Goal: Find specific page/section: Find specific page/section

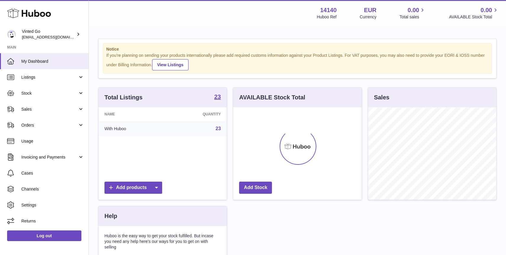
scroll to position [92, 128]
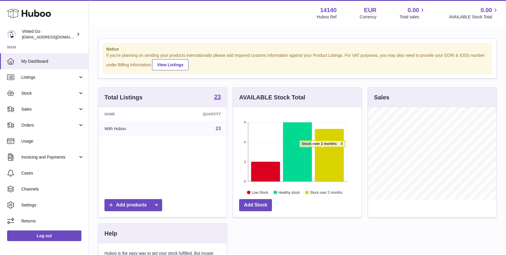
click at [323, 150] on icon at bounding box center [329, 155] width 29 height 53
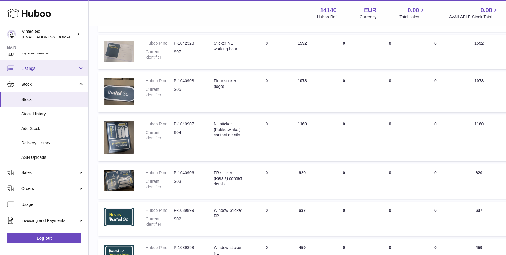
scroll to position [9, 0]
click at [49, 75] on link "Listings" at bounding box center [44, 68] width 89 height 16
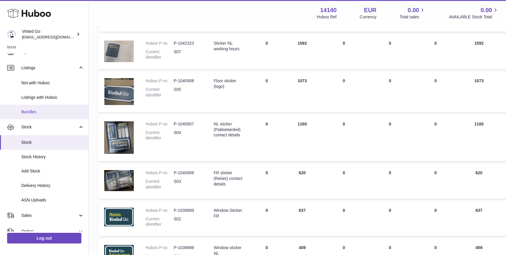
click at [51, 112] on span "Bundles" at bounding box center [52, 112] width 63 height 6
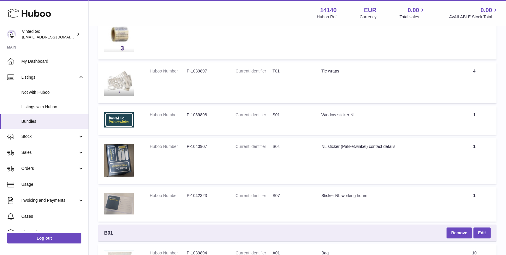
scroll to position [2161, 0]
